Goal: Task Accomplishment & Management: Use online tool/utility

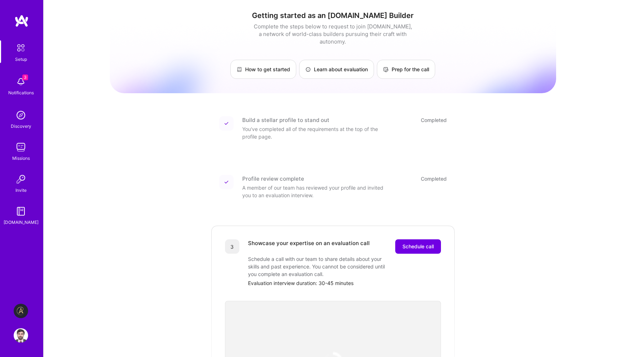
click at [22, 335] on img at bounding box center [21, 336] width 14 height 14
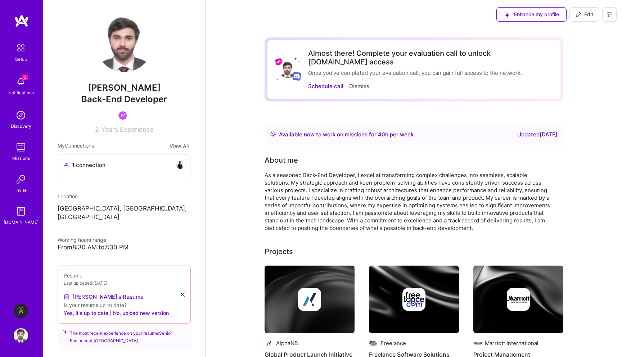
click at [25, 309] on img at bounding box center [21, 311] width 14 height 14
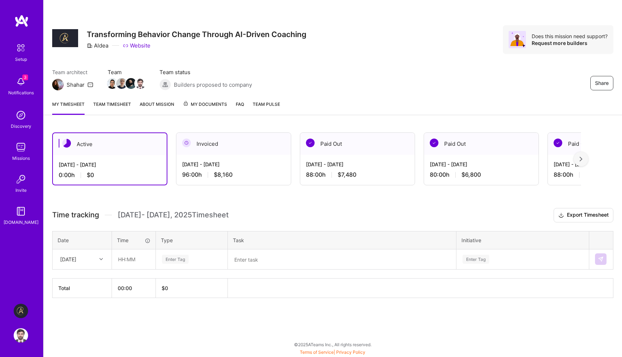
click at [99, 255] on div at bounding box center [102, 259] width 11 height 9
click at [82, 277] on div "[DATE]" at bounding box center [82, 279] width 58 height 13
click at [129, 264] on input "text" at bounding box center [133, 259] width 43 height 19
type input "08:00"
click at [174, 263] on div "Enter Tag" at bounding box center [175, 259] width 27 height 11
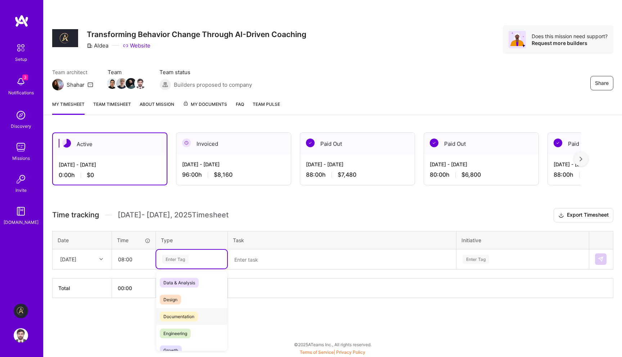
scroll to position [9, 0]
click at [174, 323] on span "Engineering" at bounding box center [175, 325] width 31 height 10
click at [260, 260] on textarea at bounding box center [342, 259] width 227 height 19
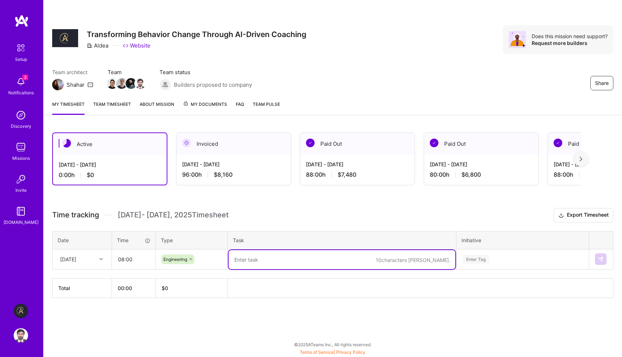
paste textarea "- Starting work on stripe billing integration"
type textarea "- Starting work on stripe billing integration"
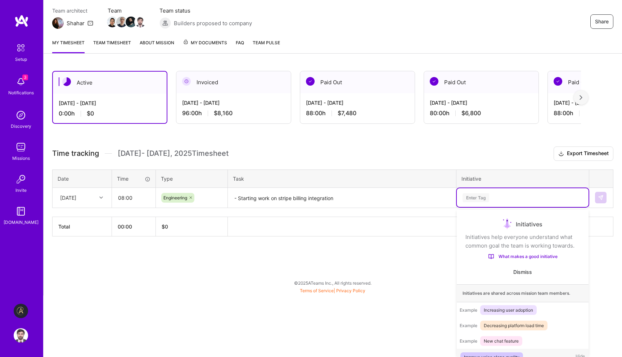
click at [502, 207] on div "option Improve voice clone quality focused, 1 of 11. 11 results available. Use …" at bounding box center [523, 197] width 132 height 19
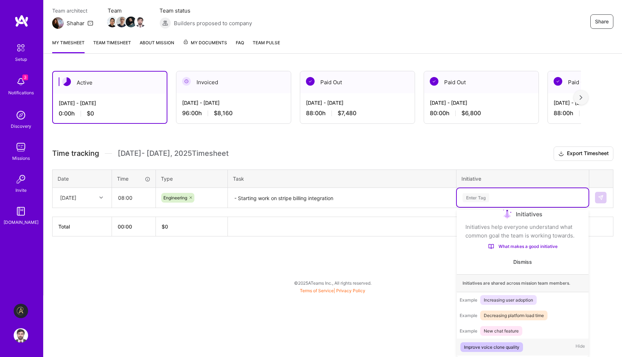
scroll to position [12, 0]
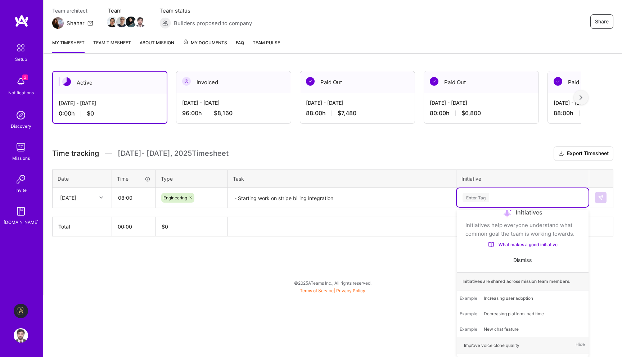
type input "e"
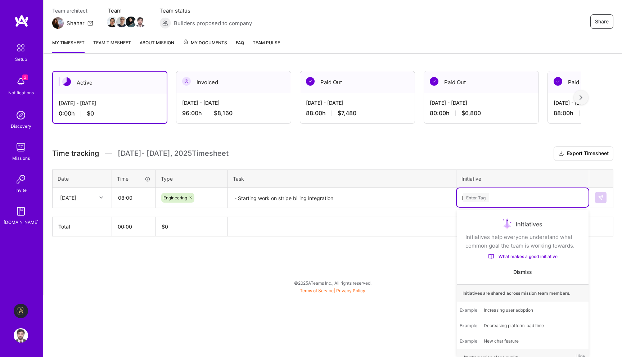
scroll to position [7, 0]
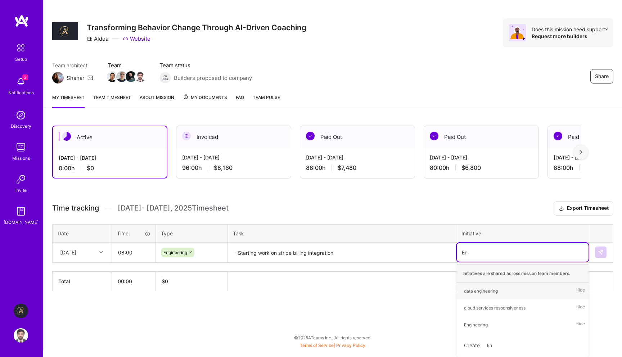
type input "Eng"
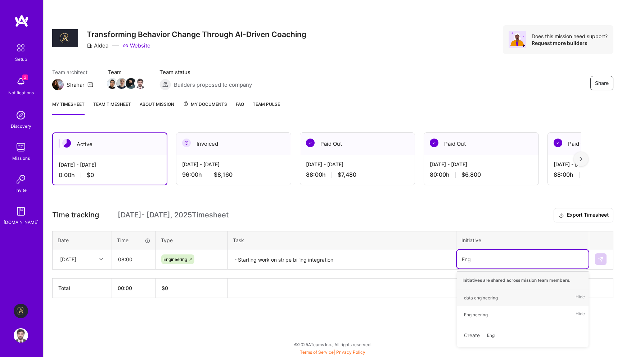
scroll to position [0, 0]
click at [498, 317] on div "Engineering Hide" at bounding box center [523, 315] width 132 height 17
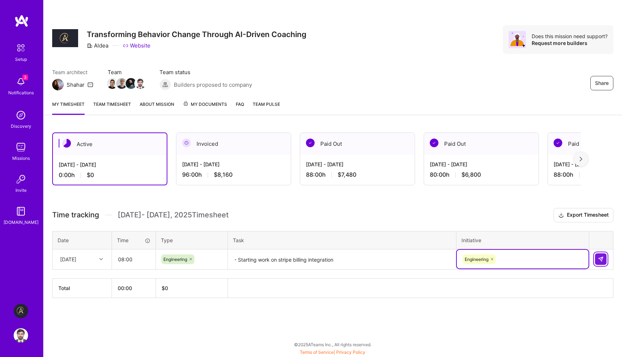
click at [603, 261] on img at bounding box center [601, 259] width 6 height 6
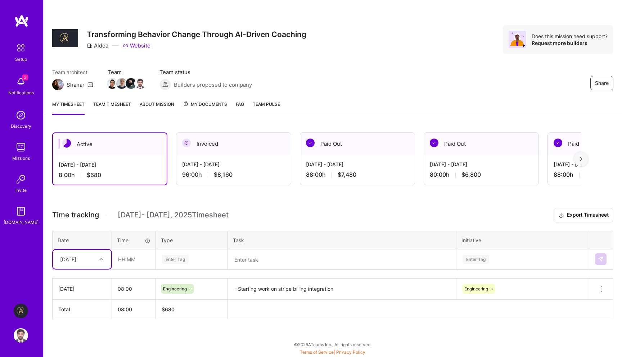
click at [98, 263] on div at bounding box center [102, 259] width 11 height 9
click at [94, 279] on div "[DATE]" at bounding box center [82, 279] width 58 height 13
click at [134, 258] on input "text" at bounding box center [133, 259] width 43 height 19
type input "08:00"
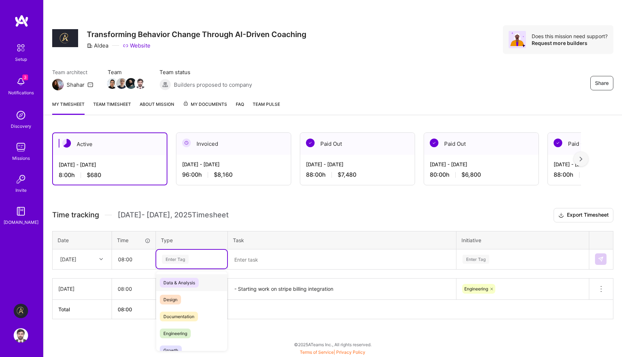
click at [178, 262] on div "Enter Tag" at bounding box center [175, 259] width 27 height 11
click at [182, 332] on span "Engineering" at bounding box center [175, 334] width 31 height 10
click at [266, 266] on textarea at bounding box center [342, 259] width 227 height 19
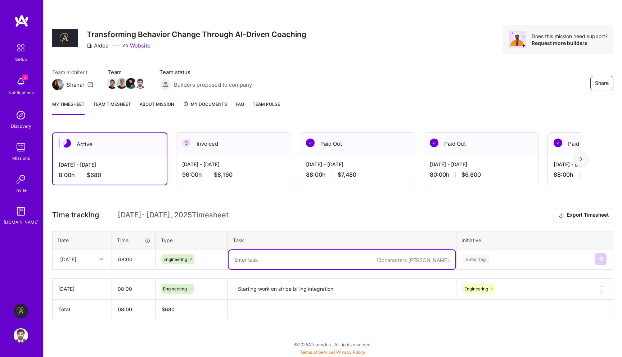
paste textarea "Setting up Card collection"
type textarea "Setting up Card collection"
click at [506, 255] on div "Enter Tag" at bounding box center [523, 259] width 132 height 19
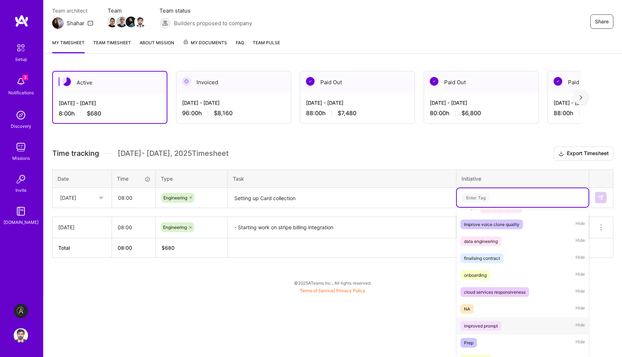
scroll to position [178, 0]
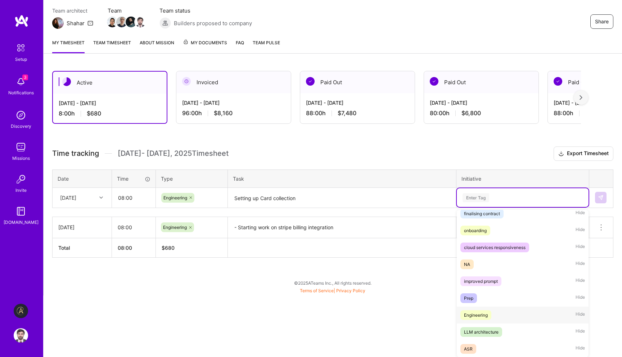
click at [506, 315] on div "Engineering Hide" at bounding box center [523, 315] width 132 height 17
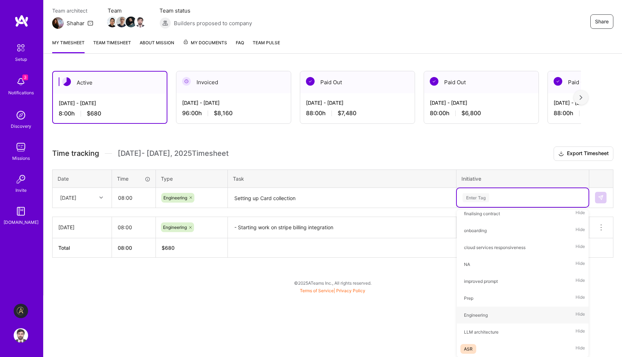
scroll to position [0, 0]
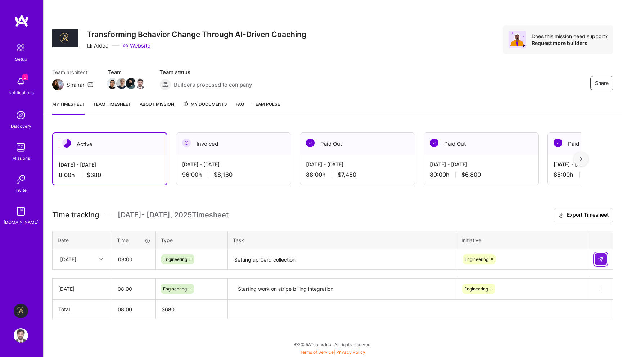
click at [605, 257] on button at bounding box center [601, 260] width 12 height 12
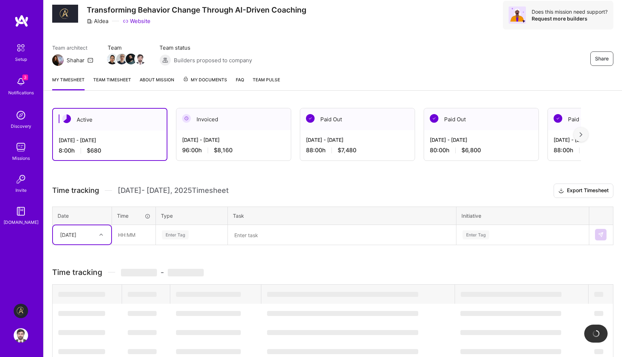
click at [96, 245] on div "option [DATE], selected. Select is focused ,type to refine list, press Down to …" at bounding box center [82, 234] width 58 height 19
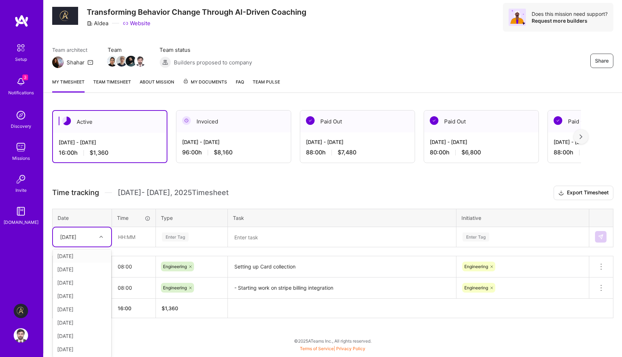
scroll to position [18, 0]
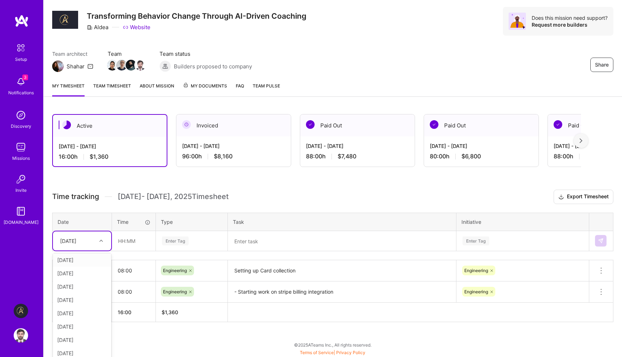
click at [135, 338] on div "Active [DATE] - [DATE] 16:00 h $1,360 Invoiced [DATE] - [DATE] 96:00 h $8,160 P…" at bounding box center [333, 232] width 579 height 252
click at [76, 241] on div "[DATE]" at bounding box center [68, 241] width 16 height 8
click at [78, 272] on div "[DATE]" at bounding box center [82, 274] width 58 height 13
click at [131, 244] on input "text" at bounding box center [133, 241] width 43 height 19
type input "08:00"
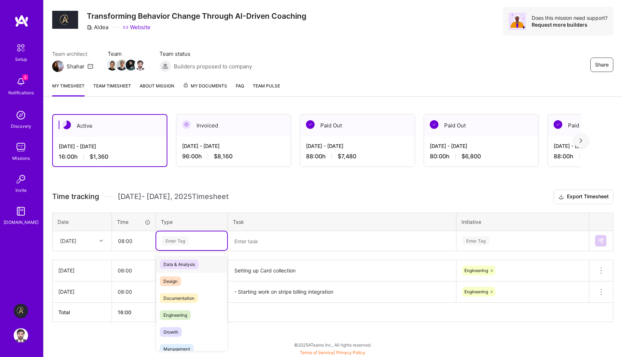
click at [178, 242] on div "Enter Tag" at bounding box center [175, 241] width 27 height 11
click at [177, 313] on span "Engineering" at bounding box center [175, 315] width 31 height 10
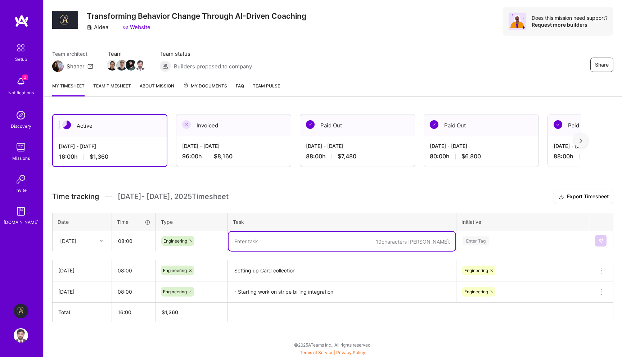
click at [255, 243] on textarea at bounding box center [342, 241] width 227 height 19
paste textarea "Setting up Invoicing for collected card"
type textarea "Setting up Invoicing for collected card"
click at [488, 243] on div "Enter Tag" at bounding box center [523, 240] width 132 height 19
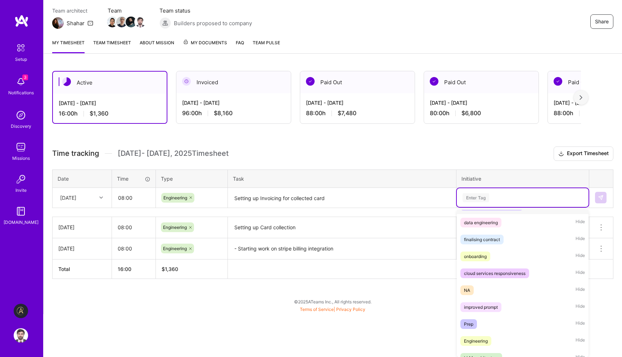
scroll to position [178, 0]
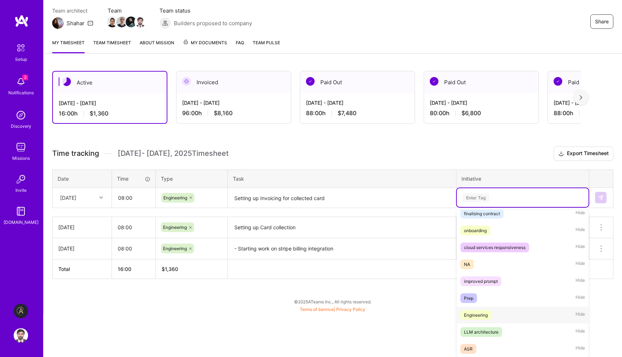
click at [486, 310] on span "Engineering" at bounding box center [476, 315] width 31 height 10
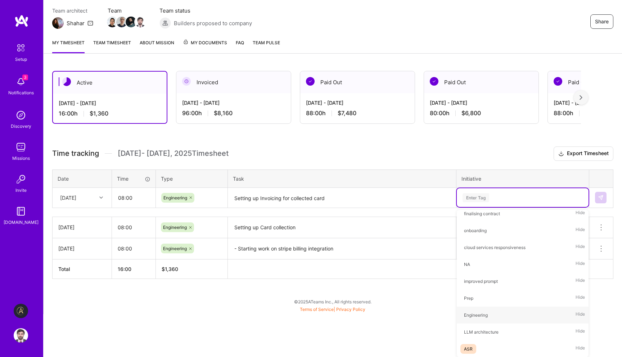
scroll to position [18, 0]
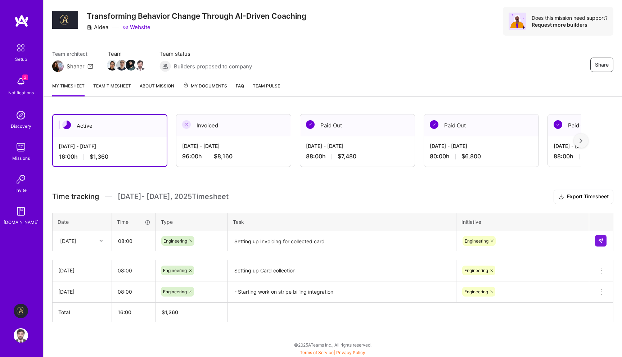
click at [607, 241] on div at bounding box center [601, 241] width 12 height 12
click at [605, 241] on button at bounding box center [601, 241] width 12 height 12
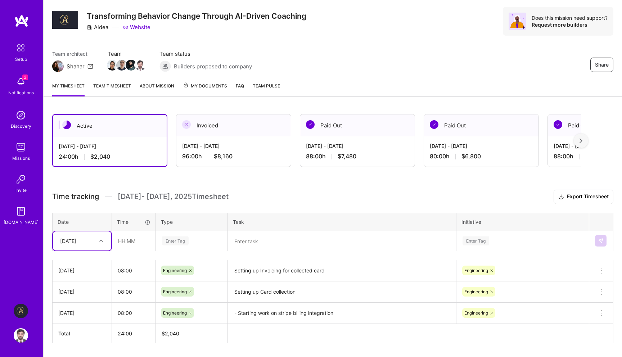
scroll to position [25, 0]
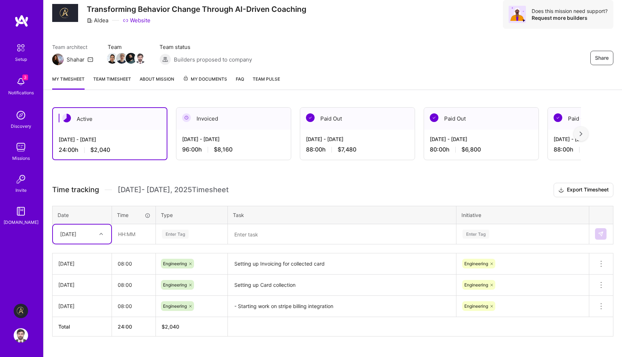
click at [82, 241] on div "[DATE]" at bounding box center [82, 234] width 58 height 19
click at [81, 277] on div "[DATE]" at bounding box center [82, 279] width 58 height 13
click at [138, 241] on input "text" at bounding box center [133, 234] width 43 height 19
type input "08:00"
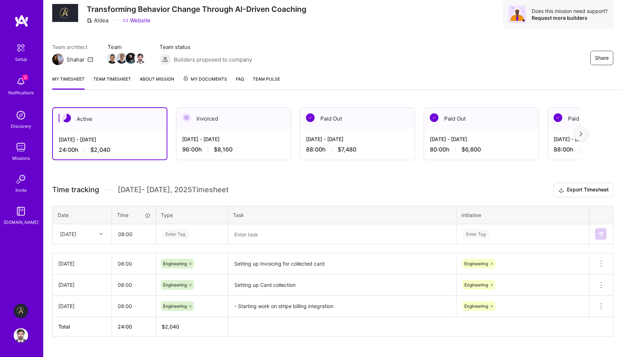
click at [184, 227] on div "Enter Tag" at bounding box center [191, 234] width 71 height 19
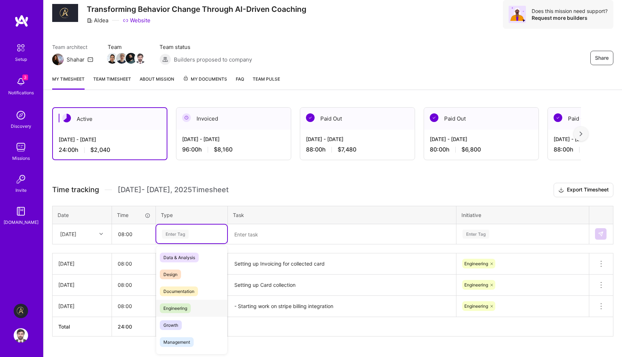
click at [196, 306] on div "Engineering" at bounding box center [191, 308] width 71 height 17
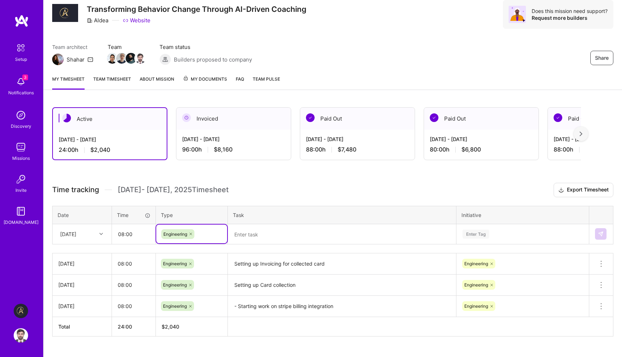
click at [255, 238] on textarea at bounding box center [342, 234] width 227 height 19
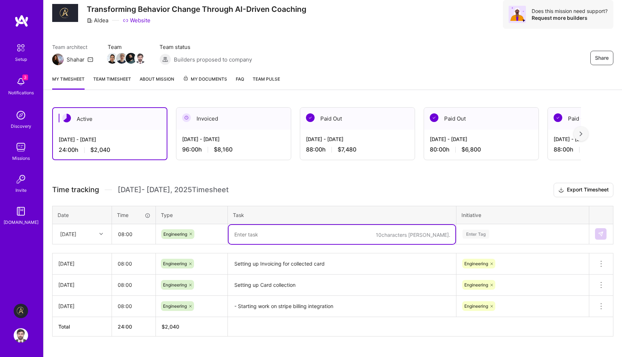
paste textarea "Change of direction, setting up subscription"
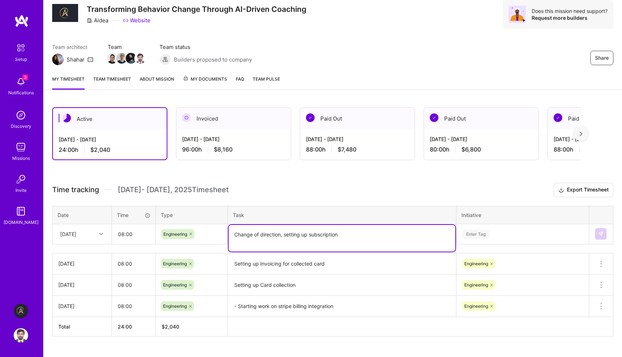
type textarea "Change of direction, setting up subscription"
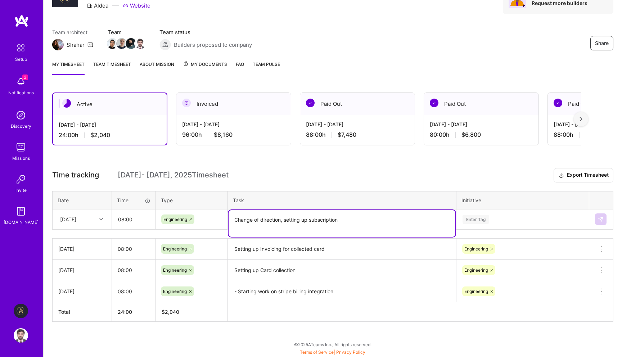
click at [484, 229] on div "Enter Tag" at bounding box center [523, 219] width 132 height 19
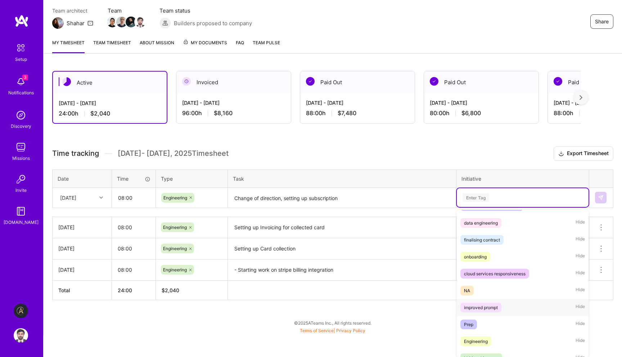
scroll to position [152, 0]
click at [492, 339] on span "Engineering" at bounding box center [476, 341] width 31 height 10
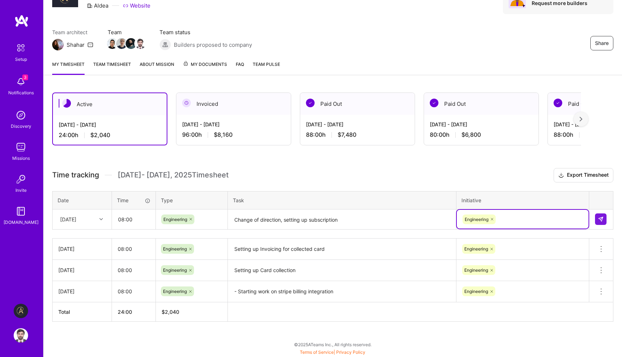
scroll to position [40, 0]
click at [600, 218] on img at bounding box center [601, 220] width 6 height 6
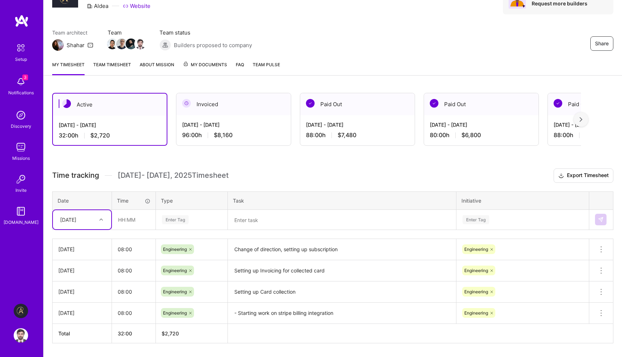
click at [76, 218] on div "[DATE]" at bounding box center [68, 220] width 16 height 8
click at [94, 216] on div "[DATE]" at bounding box center [77, 220] width 40 height 12
click at [133, 216] on input "text" at bounding box center [133, 219] width 43 height 19
click at [97, 220] on div at bounding box center [102, 219] width 11 height 9
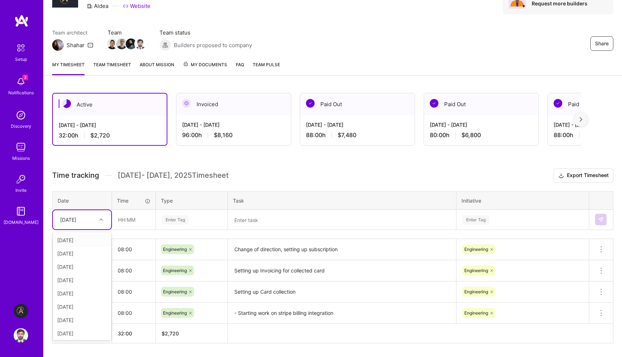
click at [97, 221] on div at bounding box center [102, 219] width 11 height 9
click at [97, 219] on div at bounding box center [102, 219] width 11 height 9
click at [81, 277] on div "[DATE]" at bounding box center [82, 280] width 58 height 13
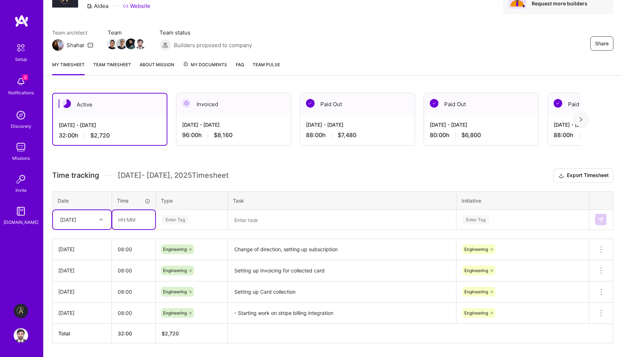
click at [143, 223] on input "text" at bounding box center [133, 219] width 43 height 19
type input "08:00"
click at [179, 221] on div "Enter Tag" at bounding box center [175, 219] width 27 height 11
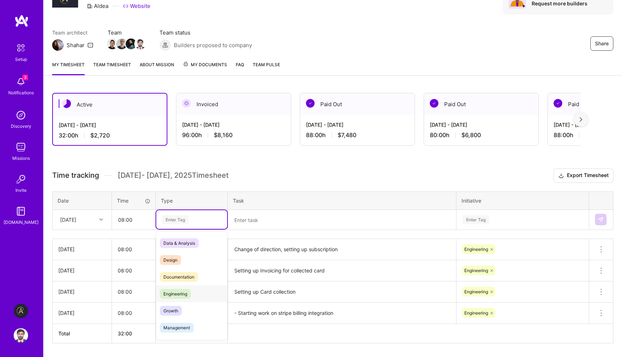
click at [178, 294] on span "Engineering" at bounding box center [175, 294] width 31 height 10
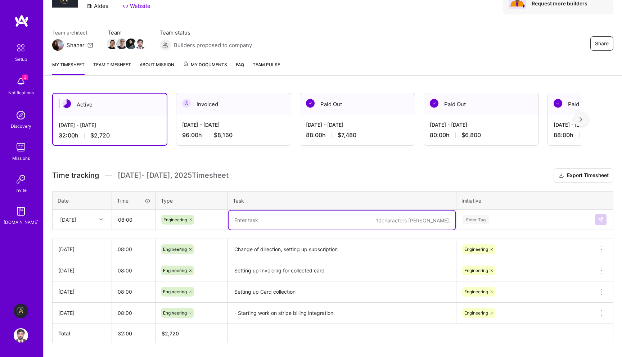
click at [259, 222] on textarea at bounding box center [342, 220] width 227 height 19
paste textarea "Setting up chargeable subscription in stripe"
type textarea "Setting up chargeable subscription in stripe"
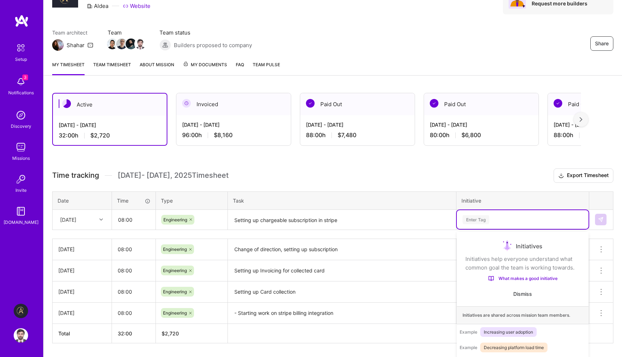
scroll to position [62, 0]
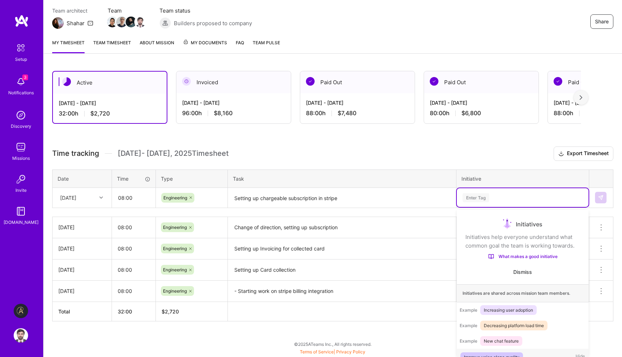
click at [514, 207] on div "option Engineering, selected. option Improve voice clone quality focused, 1 of …" at bounding box center [523, 197] width 132 height 19
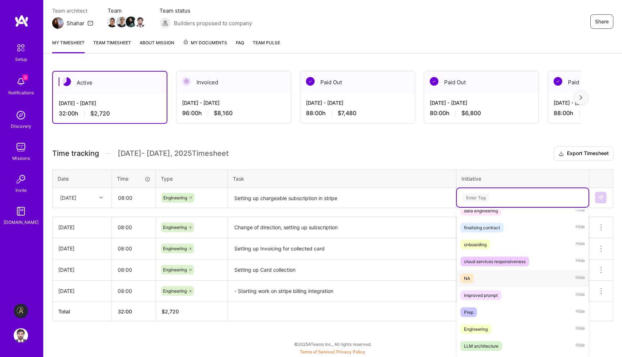
scroll to position [178, 0]
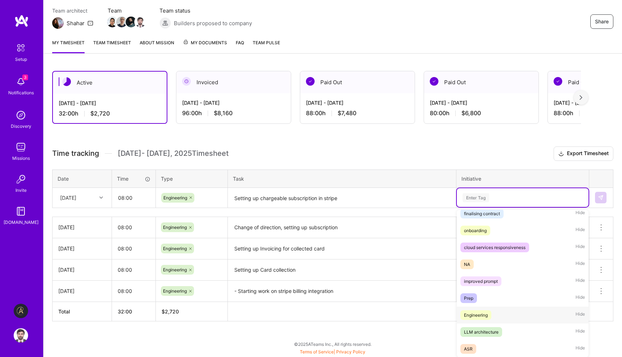
click at [490, 311] on span "Engineering" at bounding box center [476, 315] width 31 height 10
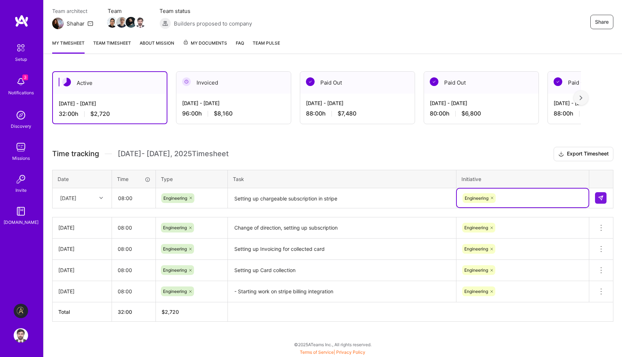
scroll to position [61, 0]
click at [603, 201] on button at bounding box center [601, 199] width 12 height 12
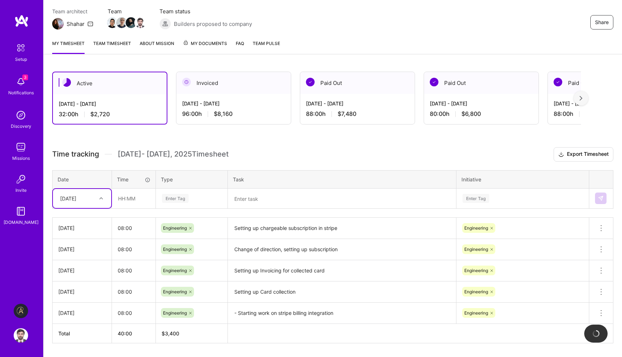
scroll to position [82, 0]
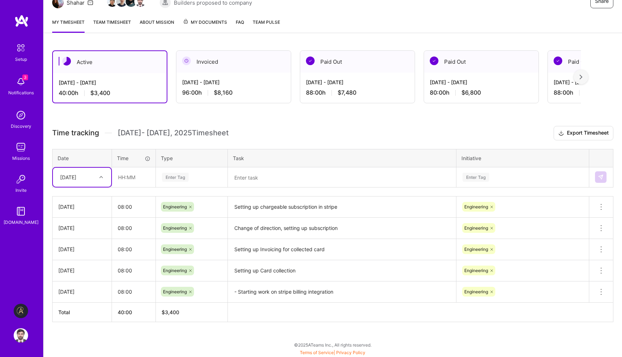
click at [95, 178] on div "[DATE]" at bounding box center [77, 177] width 40 height 12
click at [76, 248] on div "[DATE]" at bounding box center [82, 251] width 58 height 13
click at [134, 179] on input "text" at bounding box center [133, 177] width 43 height 19
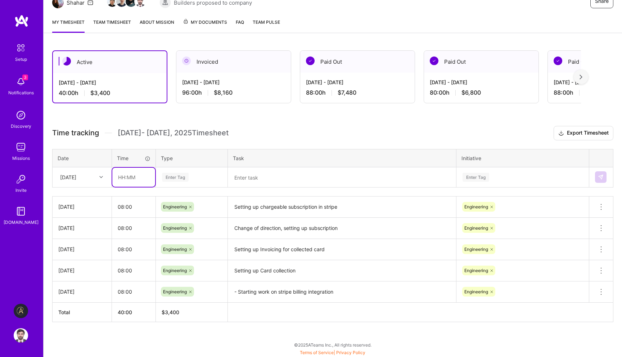
type input "08:00"
click at [182, 175] on div "Enter Tag" at bounding box center [175, 177] width 27 height 11
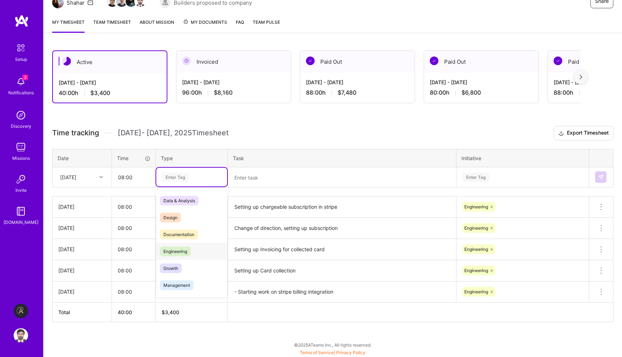
click at [183, 252] on span "Engineering" at bounding box center [175, 252] width 31 height 10
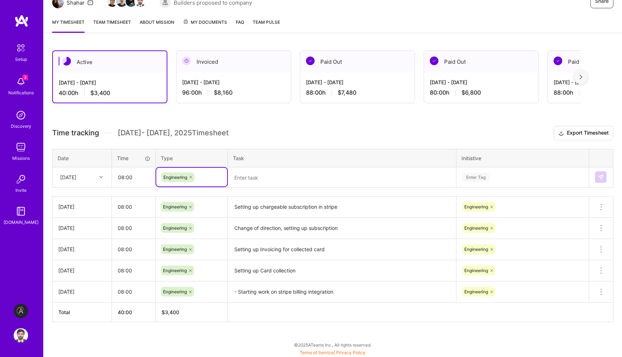
click at [284, 176] on textarea at bounding box center [342, 177] width 227 height 19
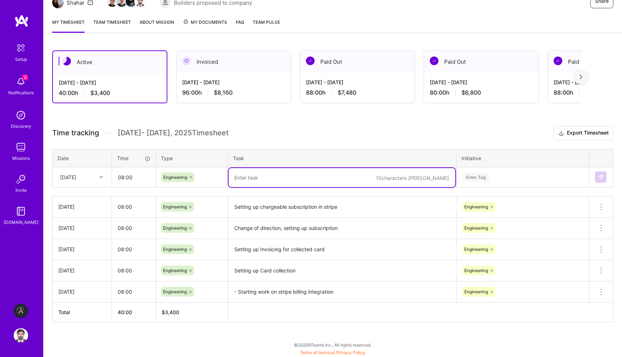
paste textarea "Subscription setup complete, testing subscription setup for both auth"
type textarea "Subscription setup complete, testing subscription setup for both auth"
click at [514, 170] on div "Enter Tag" at bounding box center [523, 177] width 132 height 19
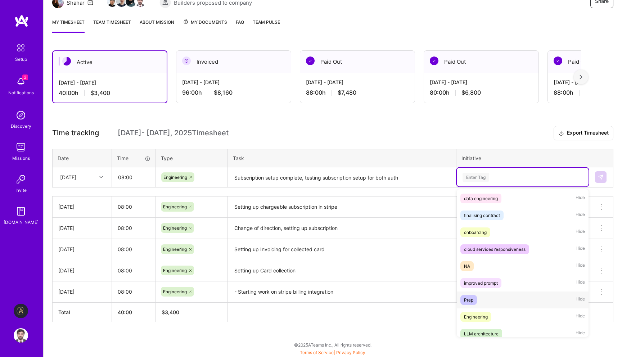
scroll to position [178, 0]
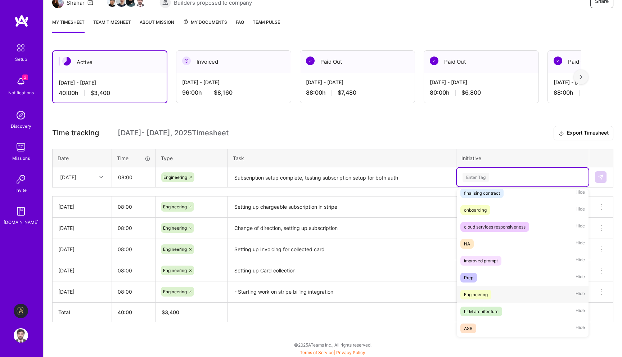
click at [494, 291] on div "Engineering Hide" at bounding box center [523, 294] width 132 height 17
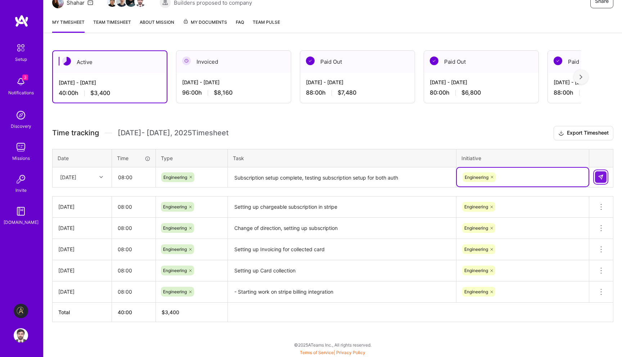
click at [604, 174] on button at bounding box center [601, 177] width 12 height 12
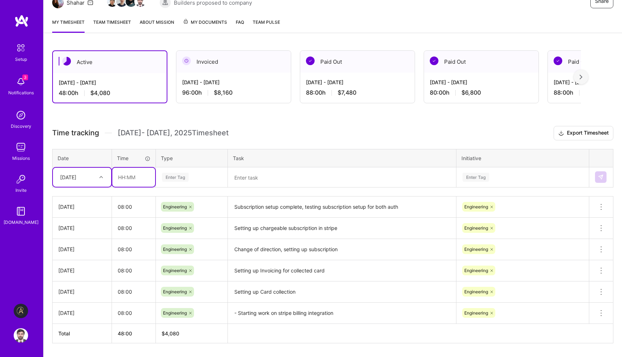
click at [118, 181] on input "text" at bounding box center [133, 177] width 43 height 19
type input "08:00"
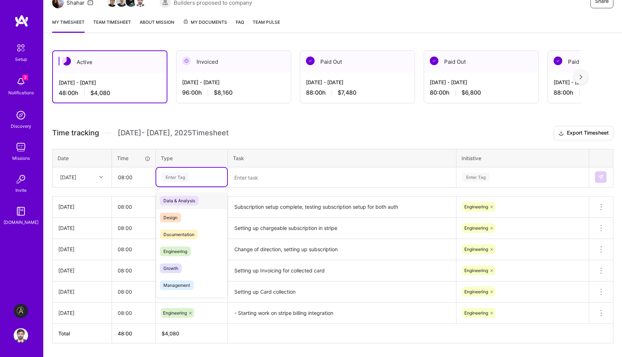
click at [182, 179] on div "Enter Tag" at bounding box center [175, 177] width 27 height 11
click at [180, 250] on span "Engineering" at bounding box center [175, 252] width 31 height 10
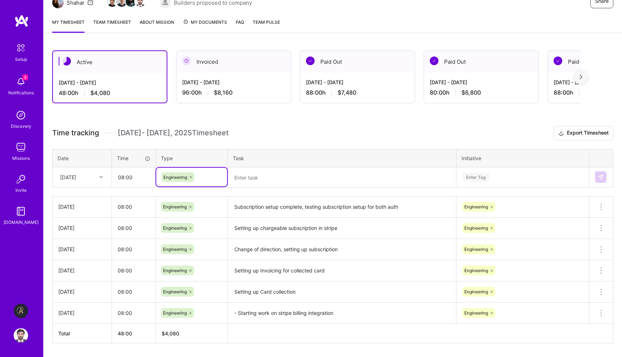
click at [262, 179] on textarea at bounding box center [342, 177] width 227 height 19
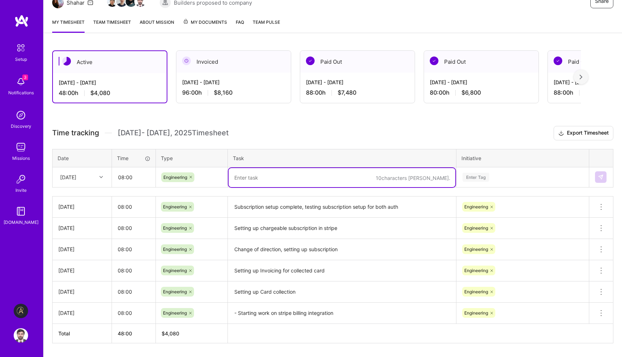
paste textarea "Fixing merge issues, inconsistency between payment modal and verification modal"
type textarea "Fixing merge issues, inconsistency between payment modal and verification modal"
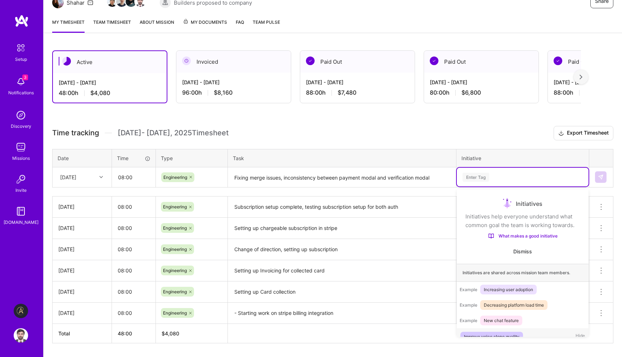
click at [518, 173] on div "Enter Tag" at bounding box center [523, 177] width 122 height 9
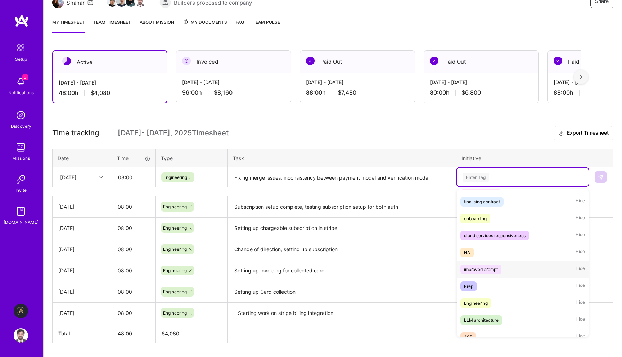
scroll to position [170, 0]
click at [494, 308] on div "Engineering Hide" at bounding box center [523, 302] width 132 height 17
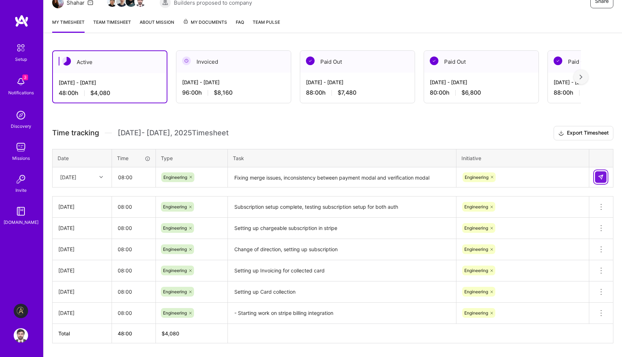
click at [605, 178] on button at bounding box center [601, 177] width 12 height 12
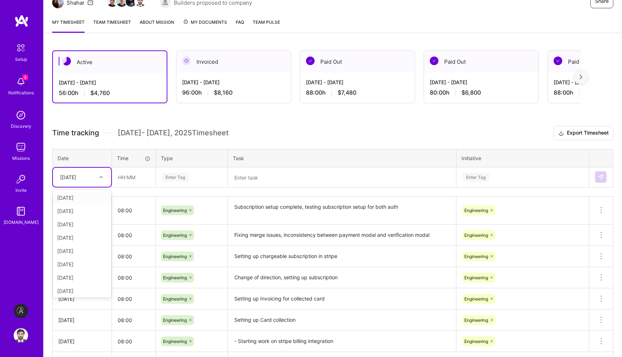
click at [97, 178] on div at bounding box center [102, 177] width 11 height 9
click at [88, 264] on div "[DATE]" at bounding box center [82, 264] width 58 height 13
click at [137, 177] on input "text" at bounding box center [133, 177] width 43 height 19
type input "08:00"
click at [192, 180] on div "Enter Tag" at bounding box center [191, 177] width 61 height 9
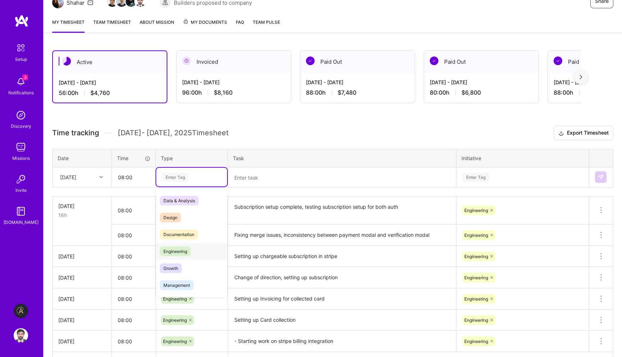
click at [188, 252] on span "Engineering" at bounding box center [175, 252] width 31 height 10
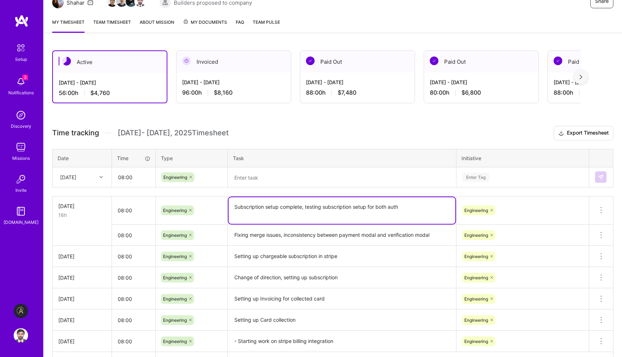
click at [248, 207] on textarea "Subscription setup complete, testing subscription setup for both auth" at bounding box center [342, 210] width 227 height 27
click at [257, 174] on textarea at bounding box center [342, 177] width 227 height 19
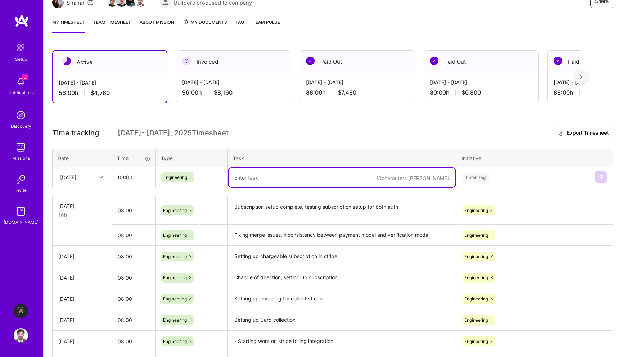
paste textarea "Subscription setup complete, testing subscription setup for both auth"
type textarea "Subscription setup complete, testing subscription setup for both auth"
click at [602, 208] on icon at bounding box center [601, 210] width 9 height 9
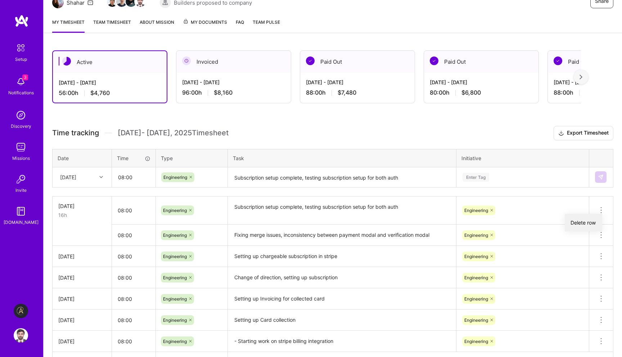
click at [594, 225] on button "Delete row" at bounding box center [583, 223] width 37 height 18
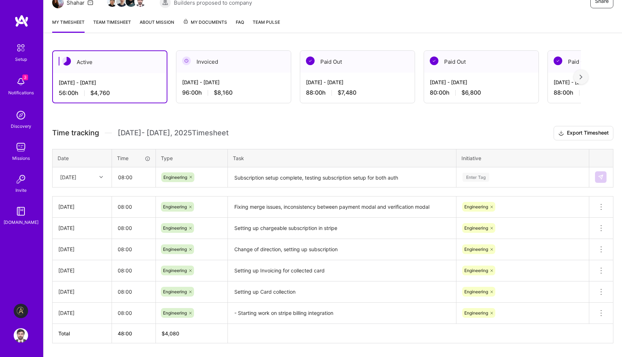
click at [561, 180] on div "Enter Tag" at bounding box center [523, 177] width 122 height 9
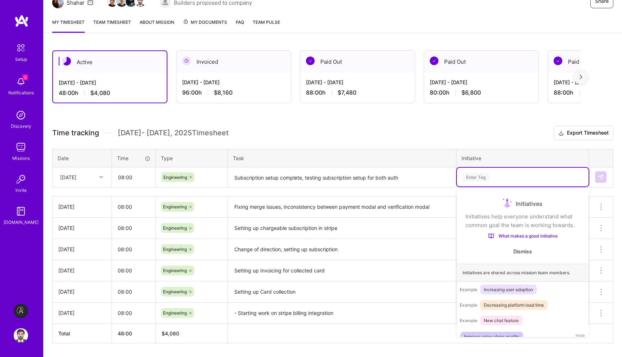
scroll to position [4, 0]
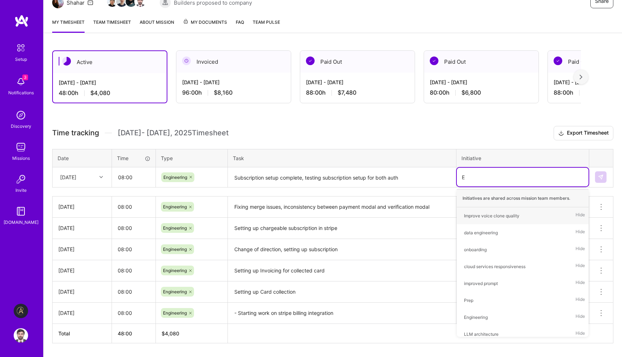
type input "En"
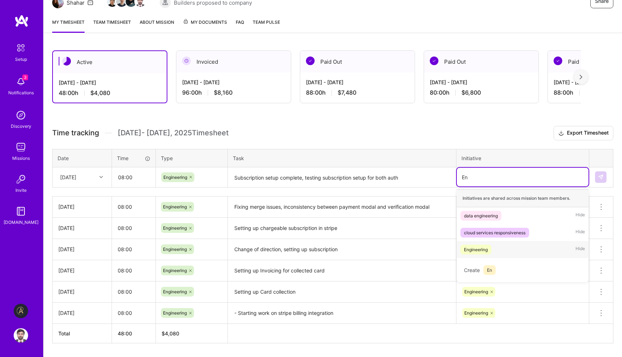
click at [509, 249] on div "Engineering Hide" at bounding box center [523, 249] width 132 height 17
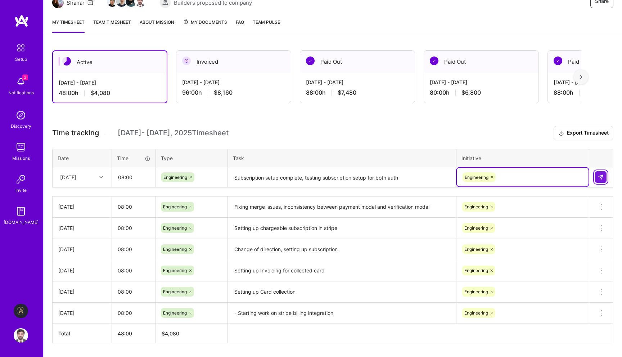
click at [605, 176] on button at bounding box center [601, 177] width 12 height 12
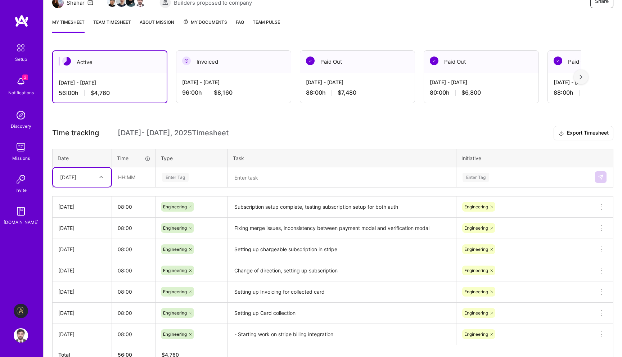
click at [101, 178] on icon at bounding box center [101, 177] width 4 height 4
click at [84, 276] on div "[DATE]" at bounding box center [82, 277] width 58 height 13
click at [139, 180] on input "text" at bounding box center [133, 177] width 43 height 19
type input "08:00"
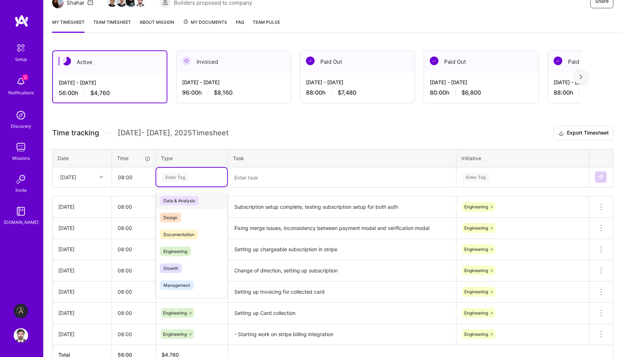
click at [173, 174] on div "Enter Tag" at bounding box center [175, 177] width 27 height 11
click at [181, 254] on span "Engineering" at bounding box center [175, 252] width 31 height 10
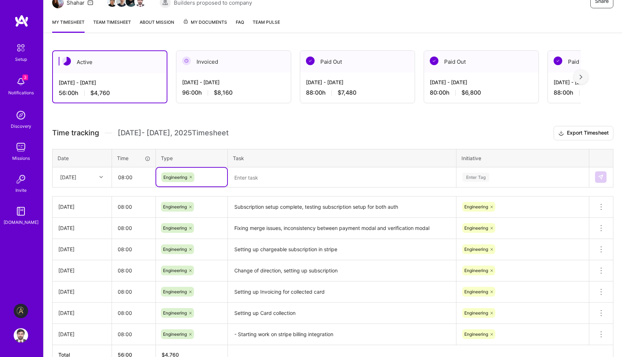
click at [268, 175] on textarea at bounding box center [342, 177] width 227 height 19
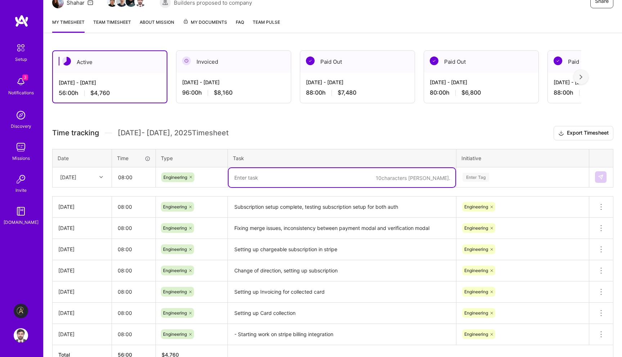
paste textarea "Subscription setup complete, testing subscription setup for both auth"
type textarea "Subscription setup complete, testing subscription setup for both auth"
click at [256, 178] on textarea at bounding box center [342, 177] width 227 height 19
paste textarea "Setting up SQS updator and postgres trigger"
type textarea "Setting up SQS updator and postgres trigger"
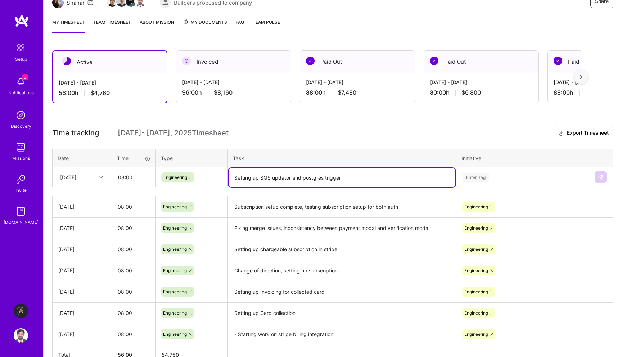
click at [462, 180] on input "text" at bounding box center [462, 178] width 1 height 8
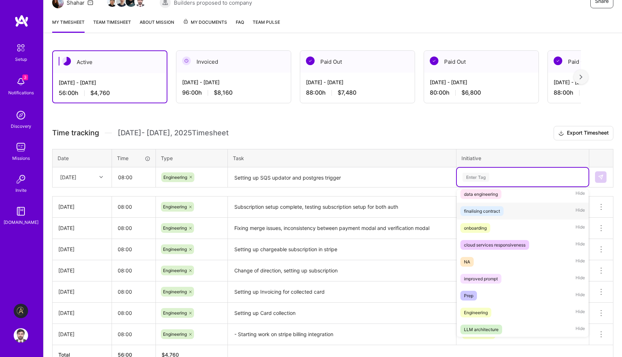
scroll to position [162, 0]
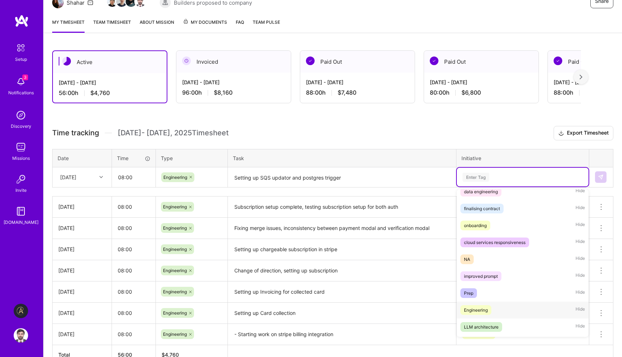
click at [471, 308] on div "Engineering" at bounding box center [476, 311] width 24 height 8
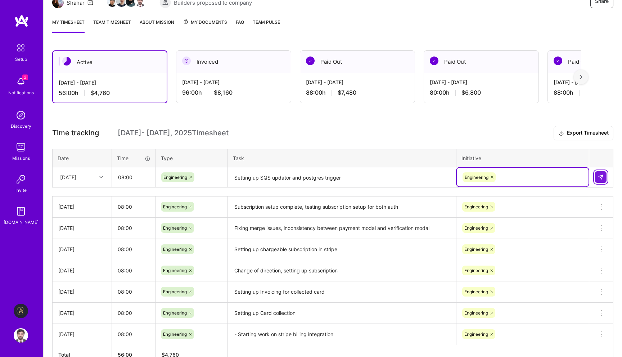
click at [600, 177] on img at bounding box center [601, 177] width 6 height 6
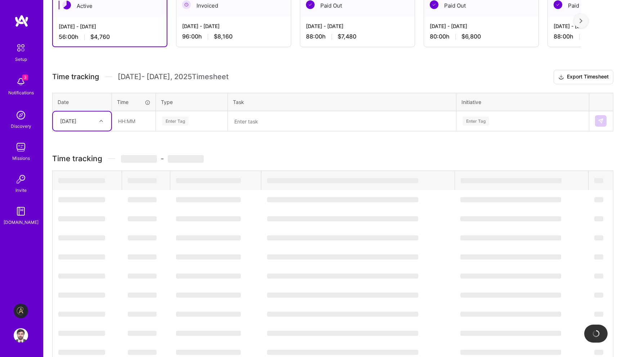
scroll to position [139, 0]
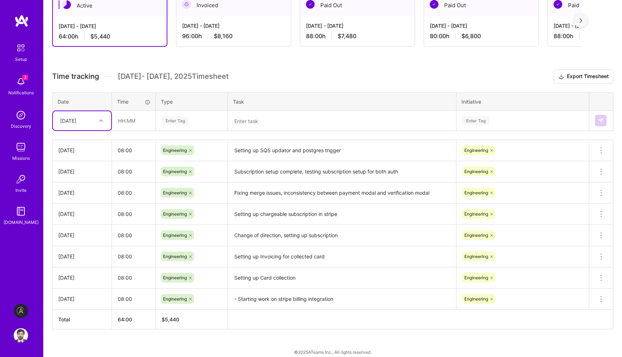
click at [97, 118] on div at bounding box center [102, 120] width 11 height 9
click at [75, 233] on div "[DATE]" at bounding box center [82, 234] width 58 height 13
click at [153, 121] on input "text" at bounding box center [133, 120] width 43 height 19
type input "08:00"
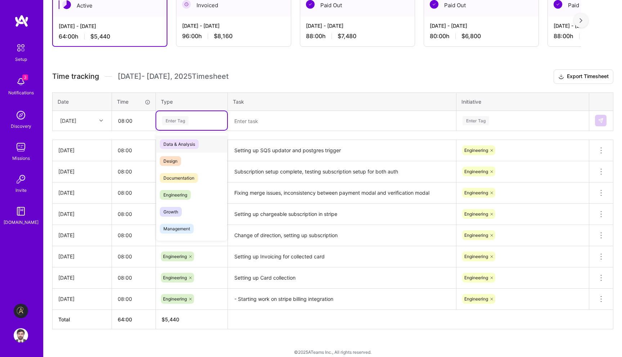
click at [181, 116] on div "Enter Tag" at bounding box center [175, 120] width 27 height 11
drag, startPoint x: 182, startPoint y: 205, endPoint x: 186, endPoint y: 195, distance: 10.3
click at [186, 195] on div "Data & Analysis Design Documentation Engineering Growth Management Marketing Me…" at bounding box center [191, 254] width 71 height 237
click at [186, 195] on span "Engineering" at bounding box center [175, 195] width 31 height 10
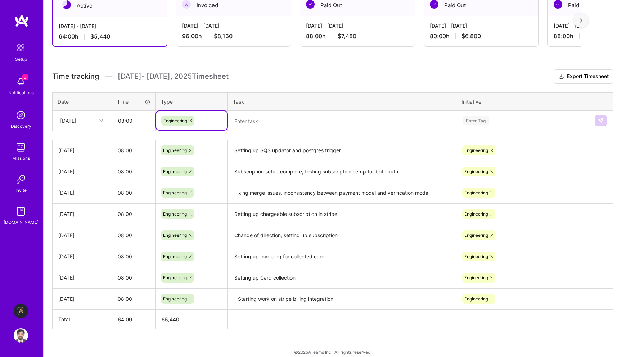
click at [249, 118] on textarea at bounding box center [342, 121] width 227 height 19
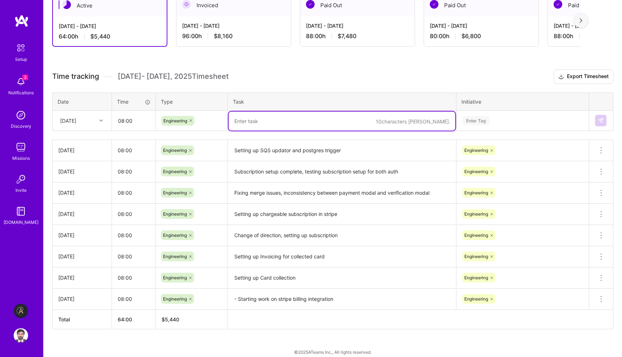
paste textarea "bug fixes"
click at [482, 121] on div "Enter Tag" at bounding box center [476, 120] width 27 height 11
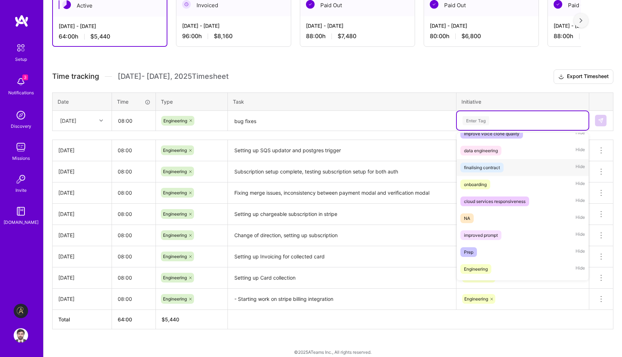
scroll to position [154, 0]
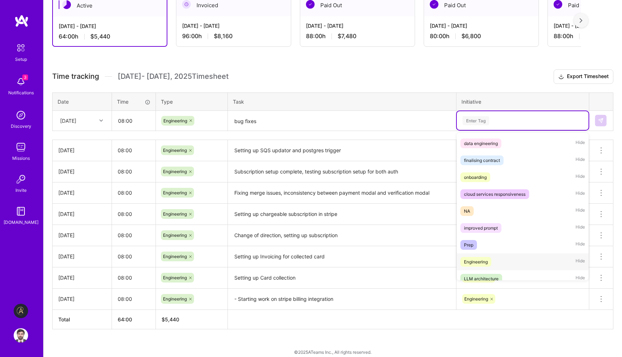
click at [482, 254] on div "Engineering Hide" at bounding box center [523, 262] width 132 height 17
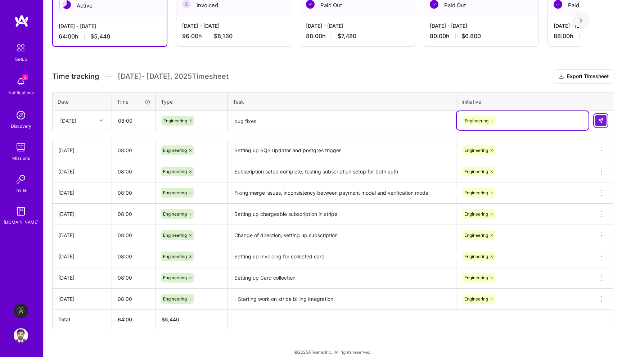
click at [603, 115] on button at bounding box center [601, 121] width 12 height 12
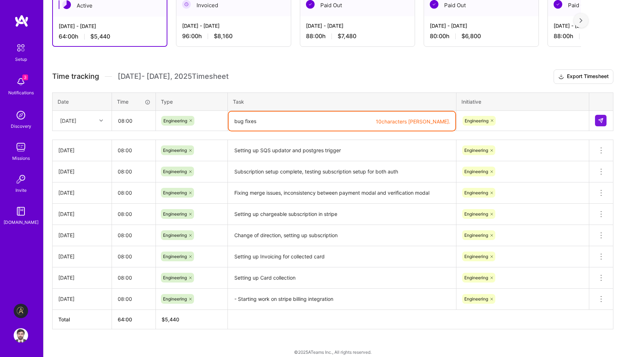
click at [360, 129] on textarea "bug fixes" at bounding box center [342, 121] width 227 height 19
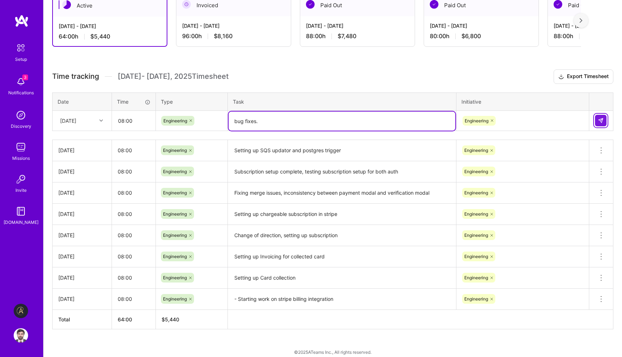
type textarea "bug fixes."
click at [599, 118] on img at bounding box center [601, 121] width 6 height 6
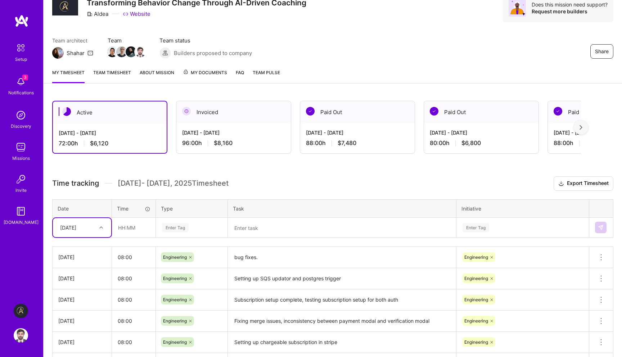
scroll to position [0, 0]
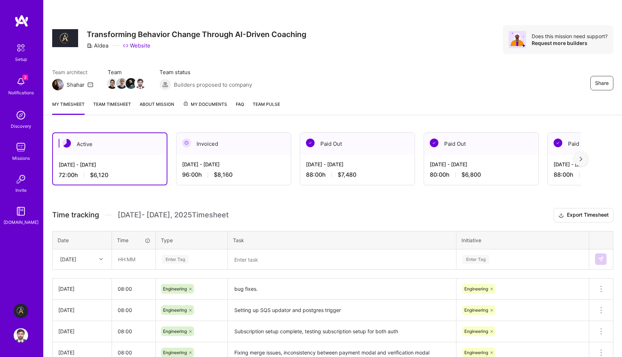
click at [240, 160] on div "[DATE] - [DATE] 96:00 h $8,160" at bounding box center [234, 170] width 115 height 30
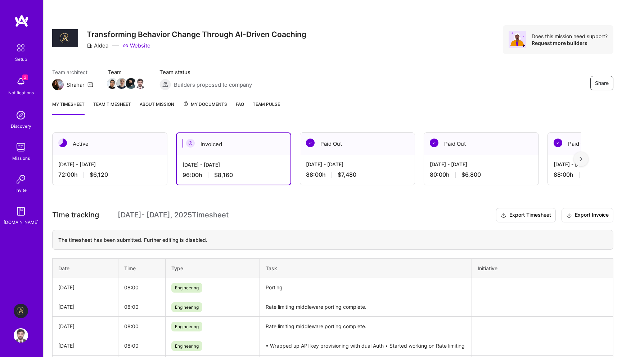
click at [157, 166] on div "[DATE] - [DATE]" at bounding box center [109, 165] width 103 height 8
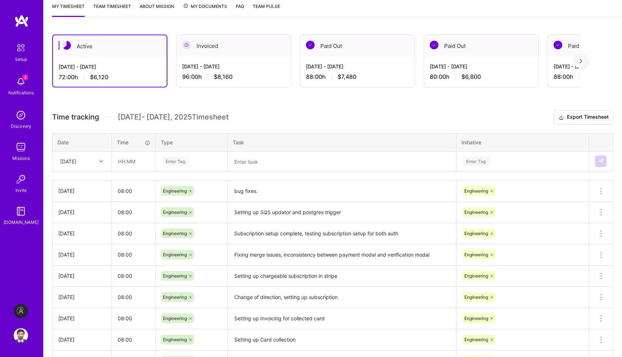
scroll to position [167, 0]
